Goal: Find specific page/section: Find specific page/section

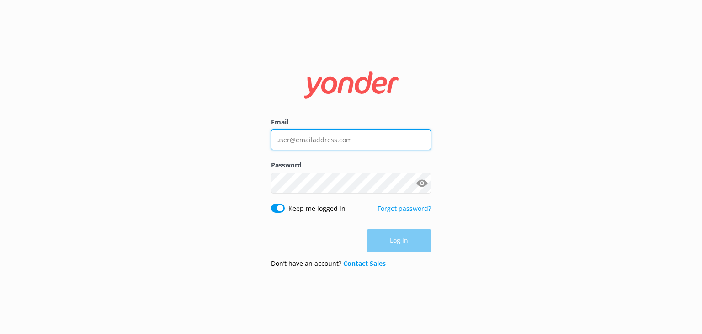
click at [298, 139] on input "Email" at bounding box center [351, 139] width 160 height 21
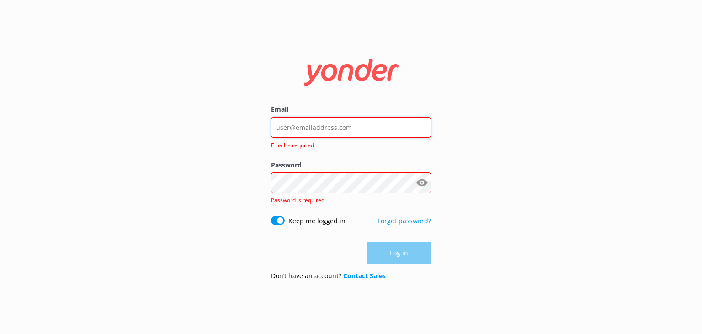
type input "[EMAIL_ADDRESS][DOMAIN_NAME]"
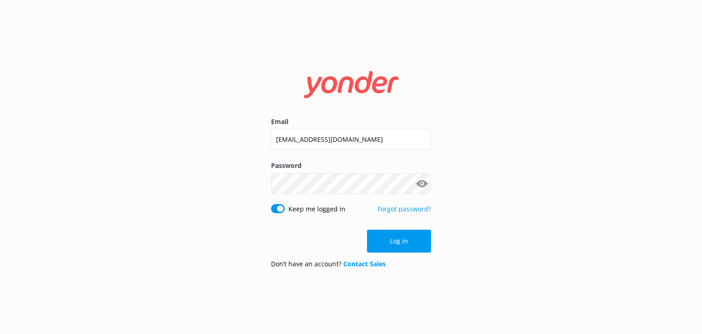
click at [367, 240] on div "Log in" at bounding box center [351, 241] width 160 height 23
click at [394, 244] on button "Log in" at bounding box center [399, 241] width 64 height 23
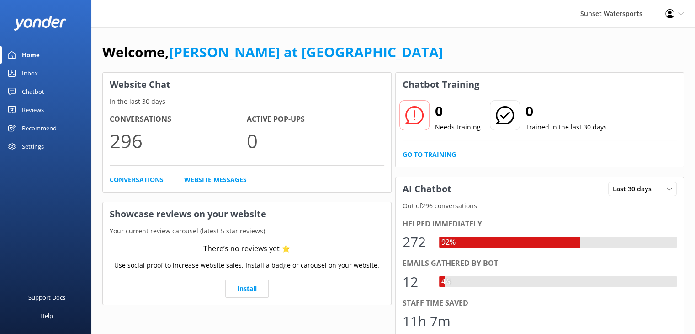
click at [31, 71] on div "Inbox" at bounding box center [30, 73] width 16 height 18
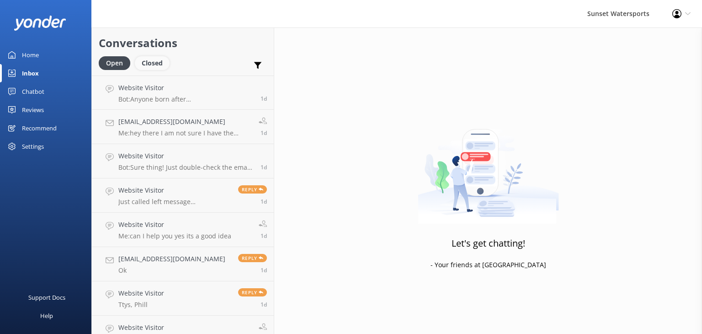
click at [156, 64] on div "Closed" at bounding box center [152, 63] width 35 height 14
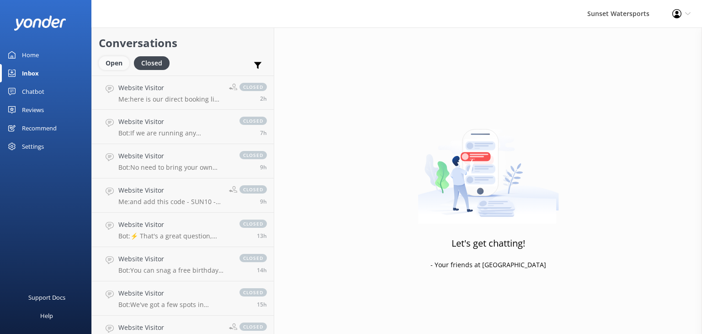
click at [112, 60] on div "Open" at bounding box center [114, 63] width 31 height 14
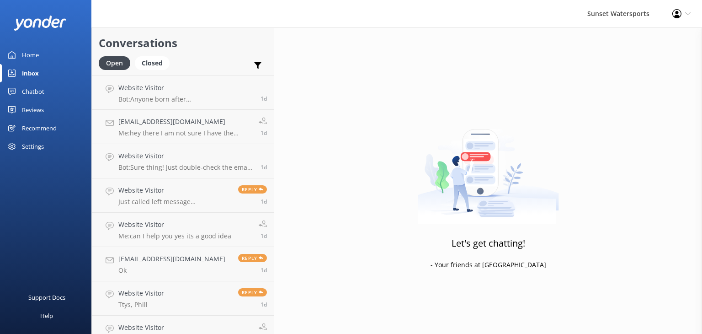
click at [25, 69] on div "Inbox" at bounding box center [30, 73] width 17 height 18
